Goal: Transaction & Acquisition: Purchase product/service

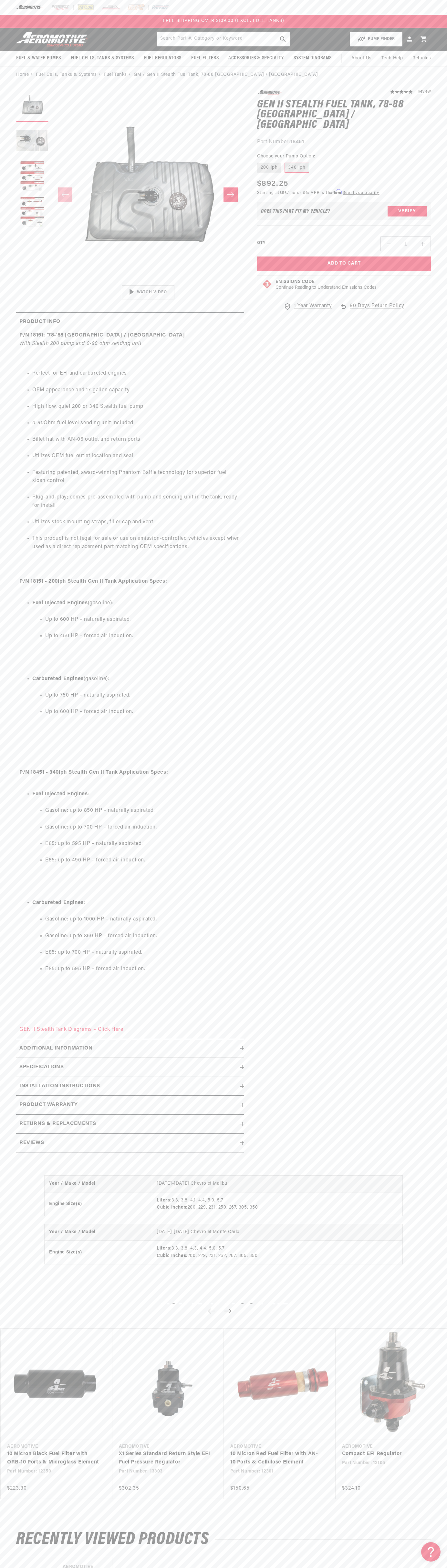
click at [361, 0] on div at bounding box center [224, 7] width 447 height 15
click at [434, 305] on section "5.0 star rating 1 Review Gen II Stealth Fuel Tank, 78-88 Monte Carlo / Malibu G…" at bounding box center [224, 623] width 447 height 1080
click at [167, 1563] on html "Skip to content Your cart Your cart is empty Loading... You may also like Subto…" at bounding box center [224, 784] width 447 height 1568
click at [7, 30] on header "Fuel & Water Pumps Back In-Tank In-Line Fuel Pumps" at bounding box center [224, 40] width 447 height 23
